Goal: Information Seeking & Learning: Learn about a topic

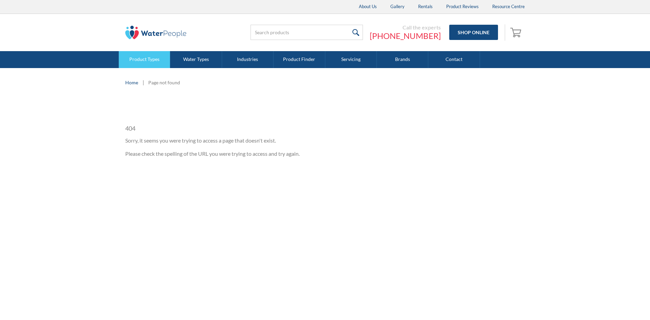
drag, startPoint x: 0, startPoint y: 0, endPoint x: 156, endPoint y: 56, distance: 165.5
click at [156, 56] on link "Product Types" at bounding box center [144, 59] width 51 height 17
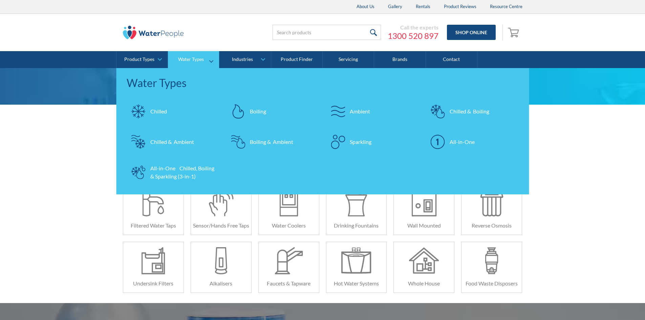
click at [192, 57] on div "Water Types" at bounding box center [191, 60] width 26 height 6
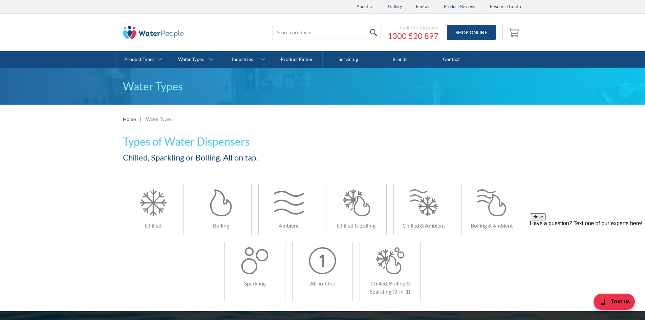
click at [149, 36] on img at bounding box center [153, 33] width 61 height 14
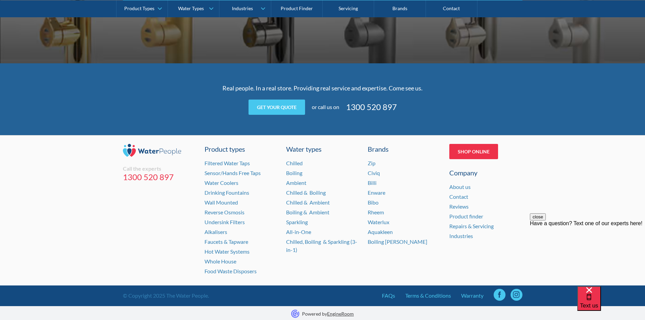
scroll to position [1341, 0]
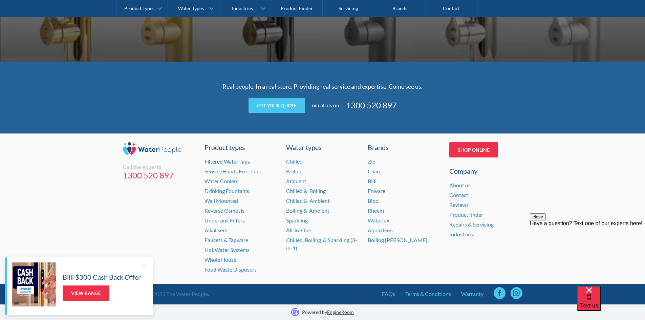
click at [230, 158] on link "Filtered Water Taps" at bounding box center [227, 161] width 45 height 6
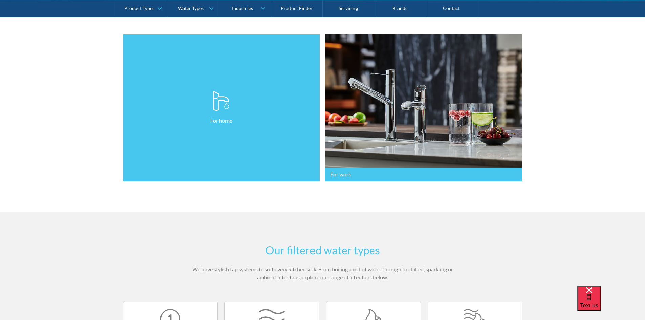
click at [216, 126] on link "For home" at bounding box center [221, 107] width 197 height 147
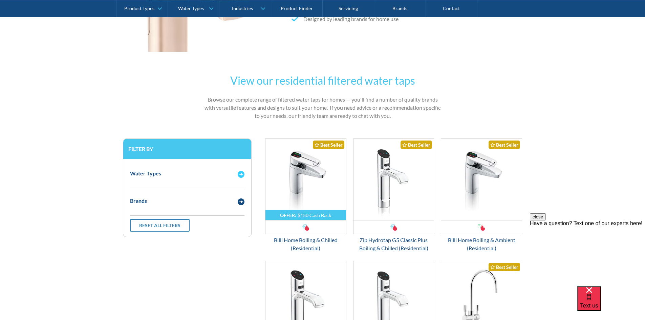
click at [232, 176] on div "Water Types" at bounding box center [181, 173] width 108 height 8
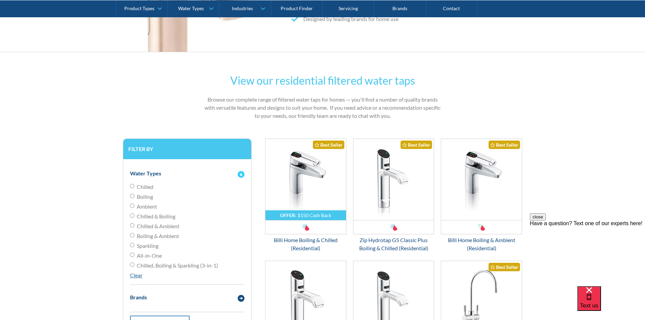
click at [232, 176] on div "Water Types" at bounding box center [181, 173] width 108 height 8
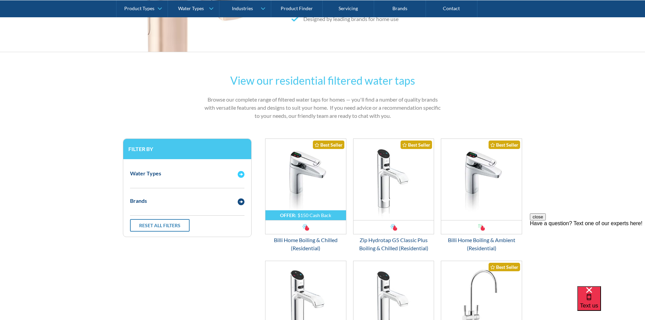
click at [227, 170] on div "Water Types" at bounding box center [181, 173] width 108 height 8
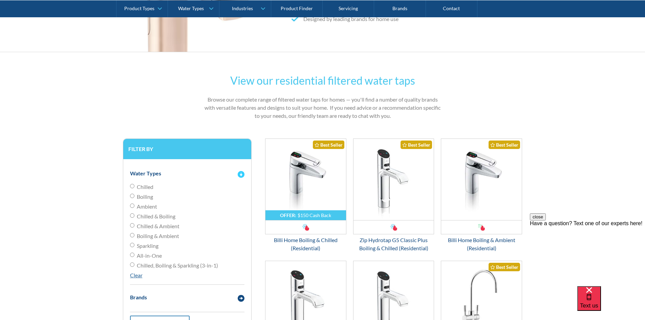
click at [227, 170] on div "Water Types" at bounding box center [181, 173] width 108 height 8
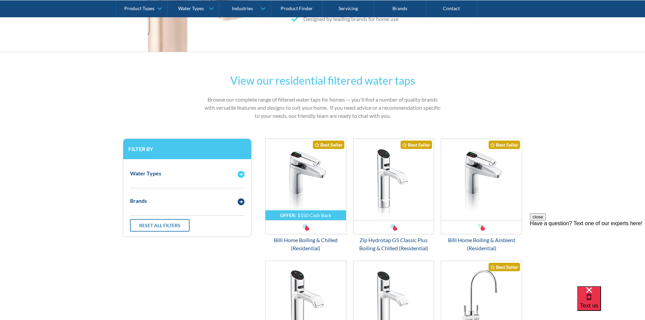
click at [227, 170] on div "Water Types" at bounding box center [181, 173] width 108 height 8
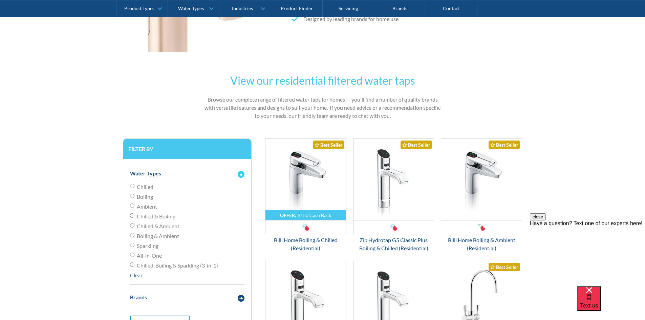
click at [227, 170] on div "Water Types" at bounding box center [181, 173] width 108 height 8
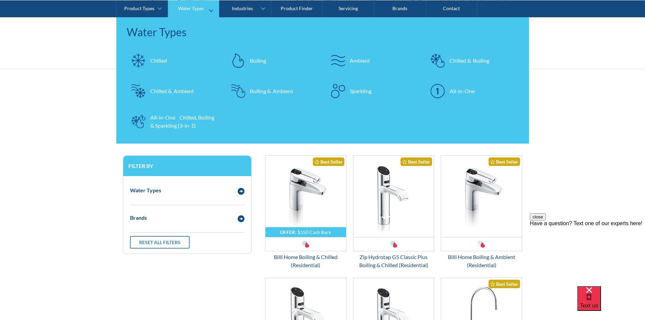
scroll to position [203, 0]
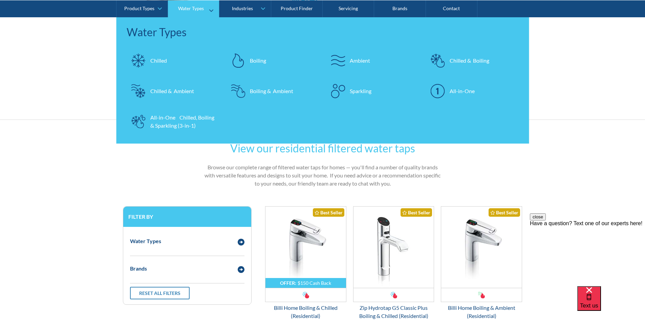
click at [203, 11] on div "Water Types" at bounding box center [191, 8] width 26 height 6
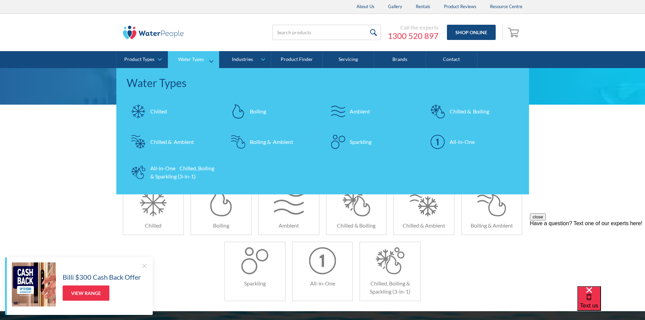
click at [189, 63] on link "Water Types" at bounding box center [193, 59] width 51 height 17
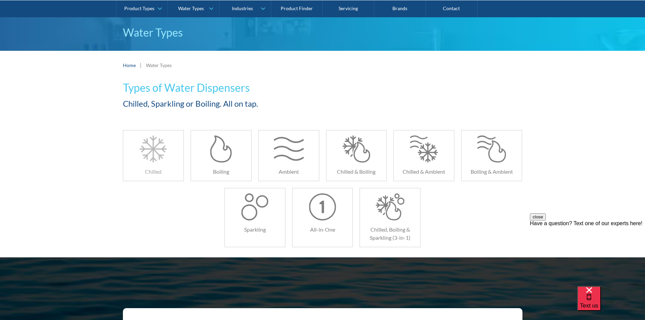
scroll to position [34, 0]
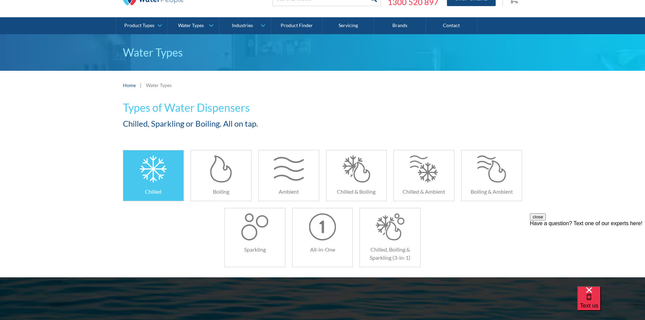
click at [141, 181] on div at bounding box center [153, 168] width 30 height 27
